Goal: Transaction & Acquisition: Obtain resource

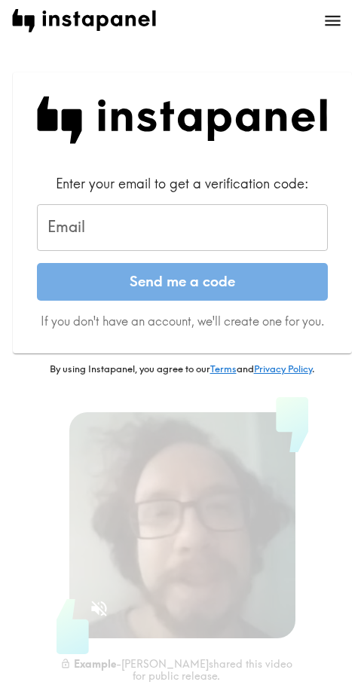
click at [222, 231] on input "Email" at bounding box center [182, 227] width 291 height 47
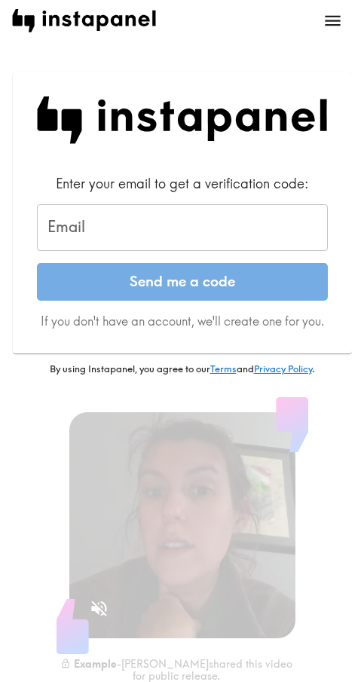
drag, startPoint x: 225, startPoint y: 227, endPoint x: 235, endPoint y: 227, distance: 10.5
click at [225, 227] on input "Email" at bounding box center [182, 227] width 291 height 47
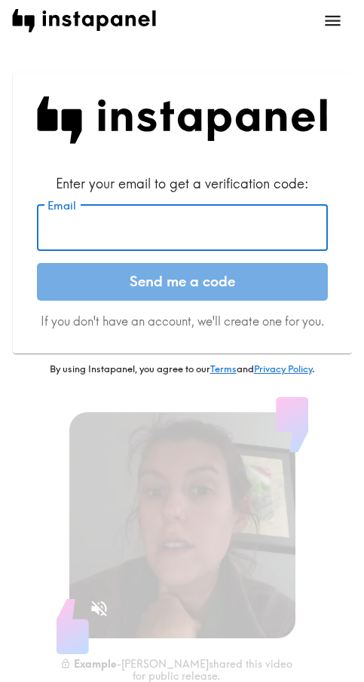
paste input "[EMAIL_ADDRESS][DOMAIN_NAME]"
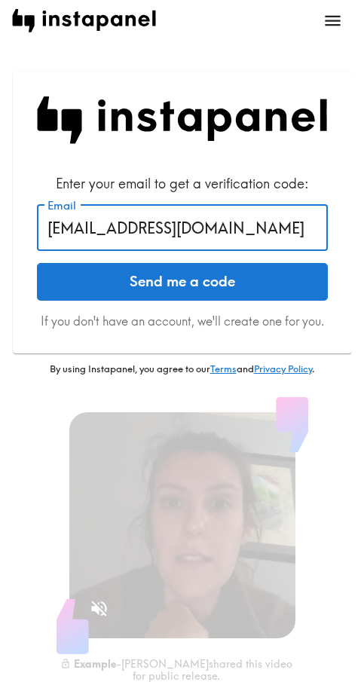
type input "[EMAIL_ADDRESS][DOMAIN_NAME]"
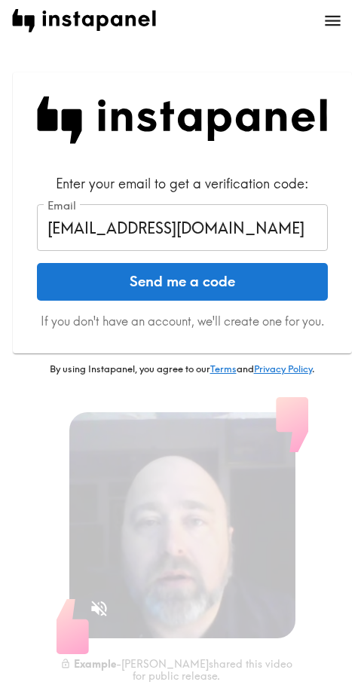
drag, startPoint x: 136, startPoint y: 287, endPoint x: 223, endPoint y: 287, distance: 86.6
click at [136, 287] on button "Send me a code" at bounding box center [182, 282] width 291 height 38
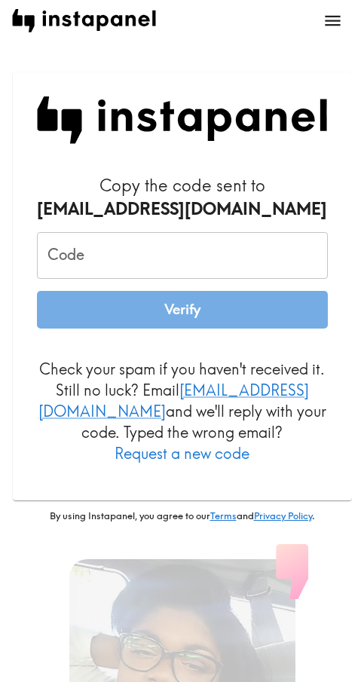
click at [189, 255] on input "Code" at bounding box center [182, 255] width 291 height 47
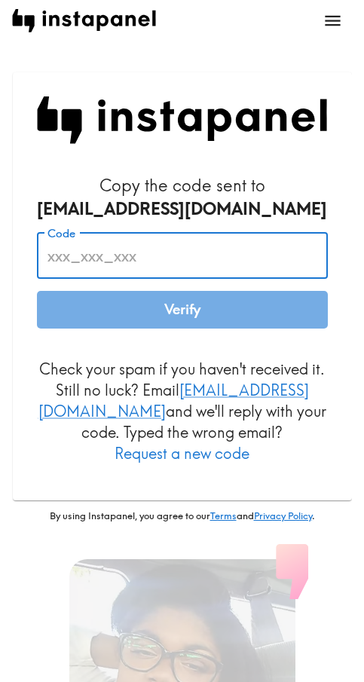
paste input "7GA_djq_LB3"
type input "7GA_djq_LB3"
drag, startPoint x: 197, startPoint y: 306, endPoint x: 207, endPoint y: 306, distance: 9.8
click at [197, 306] on button "Verify" at bounding box center [182, 310] width 291 height 38
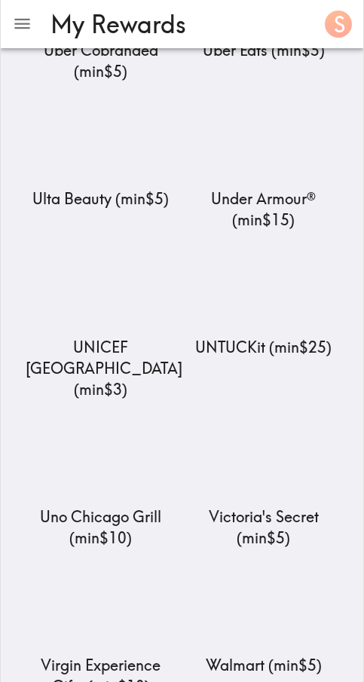
scroll to position [18148, 0]
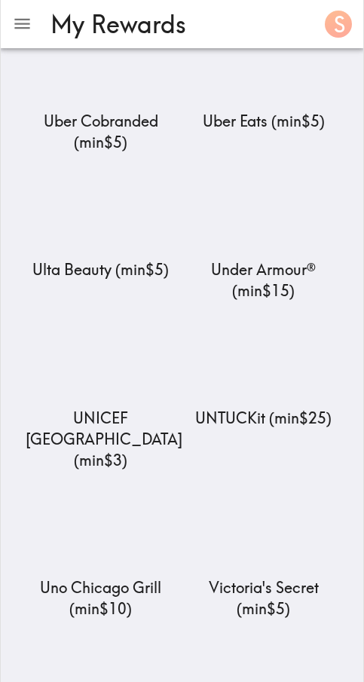
click at [249, 631] on img at bounding box center [263, 678] width 151 height 94
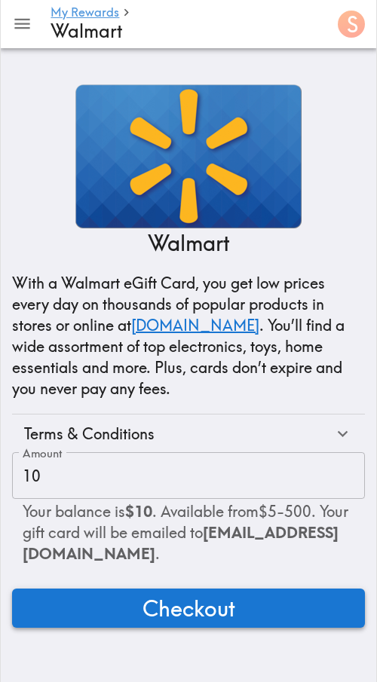
click at [212, 610] on span "Checkout" at bounding box center [188, 608] width 93 height 30
